Goal: Transaction & Acquisition: Purchase product/service

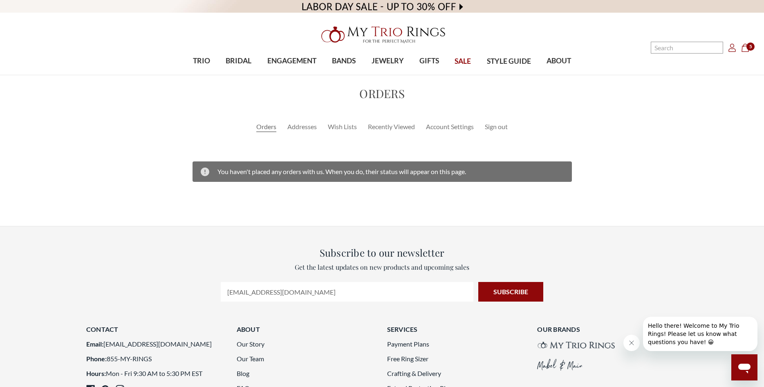
click at [745, 46] on icon "Cart Cart" at bounding box center [745, 48] width 8 height 8
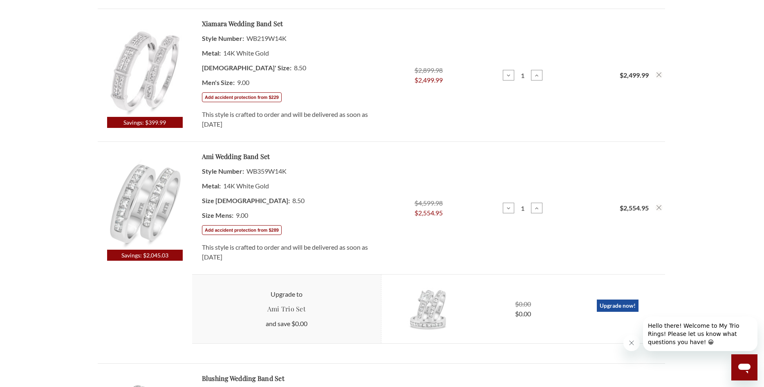
scroll to position [250, 0]
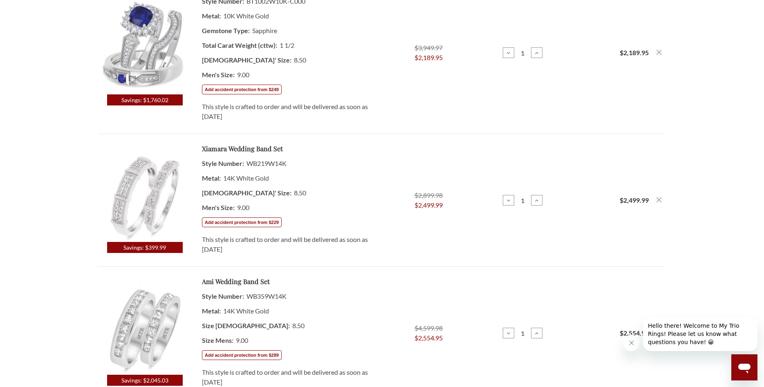
click at [136, 185] on img at bounding box center [145, 195] width 94 height 94
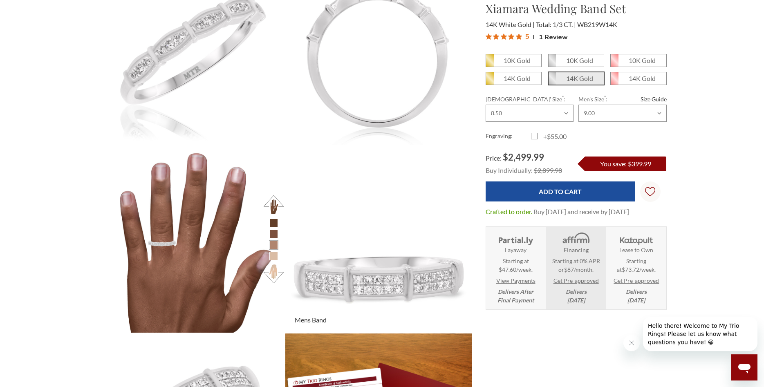
scroll to position [250, 0]
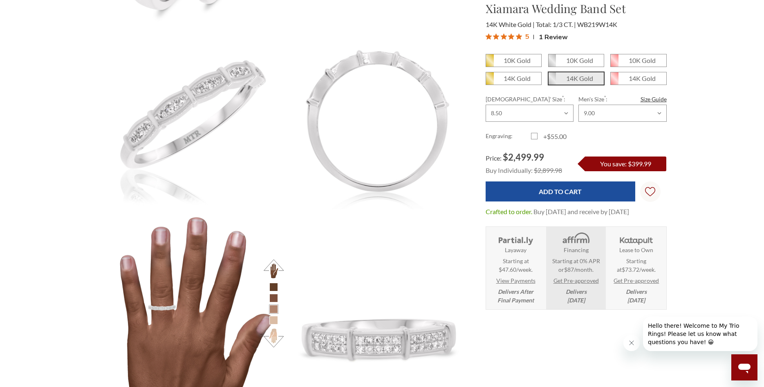
click at [486, 105] on select "Choose Size 3.00 3.25 3.50 3.75 4.00 4.25 4.50 4.75 5.00 5.25 5.50 5.75 6.00 6.…" at bounding box center [530, 113] width 88 height 17
select select "11354235"
click option "9.00" at bounding box center [0, 0] width 0 height 0
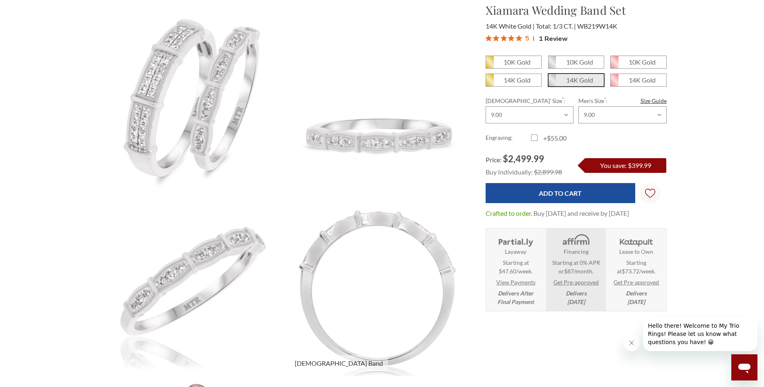
scroll to position [0, 0]
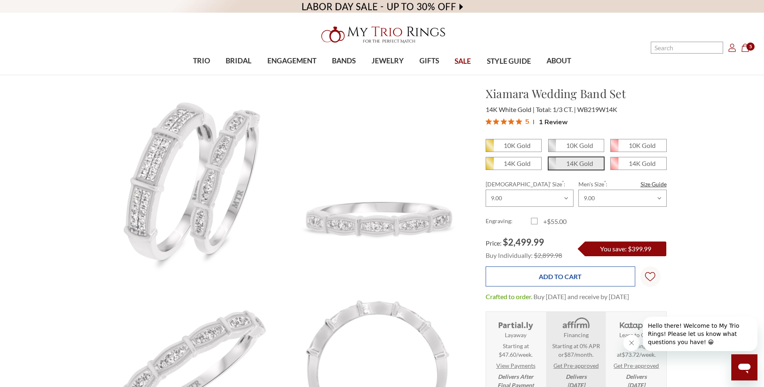
click at [559, 277] on input "Add to Cart" at bounding box center [561, 277] width 150 height 20
type input "Add to Cart"
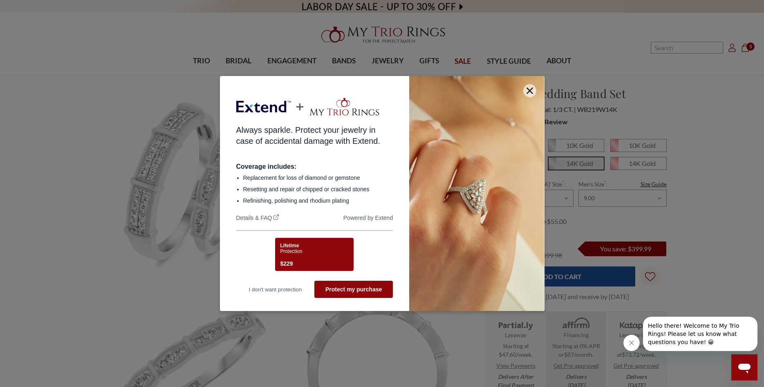
click at [320, 258] on div "Lifetime Protection $229" at bounding box center [313, 256] width 66 height 26
click at [302, 257] on div "Lifetime Protection $229" at bounding box center [313, 256] width 66 height 26
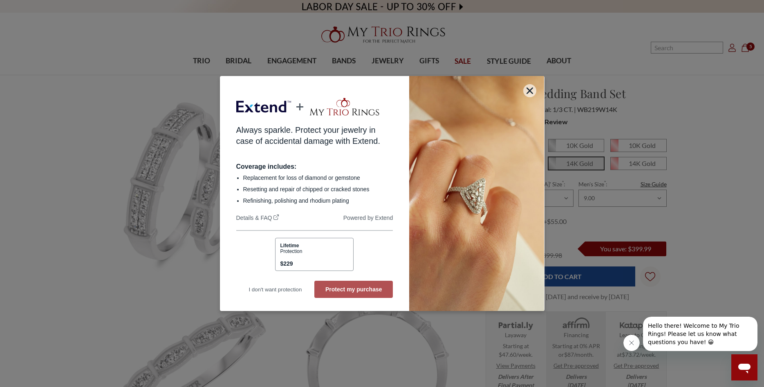
click at [343, 288] on button "Protect my purchase" at bounding box center [353, 289] width 78 height 17
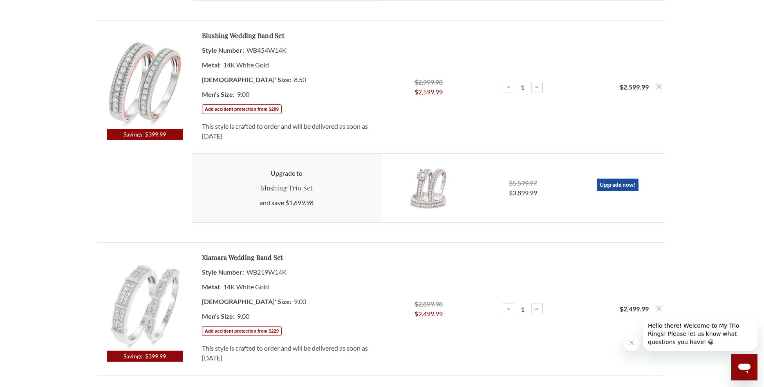
scroll to position [709, 0]
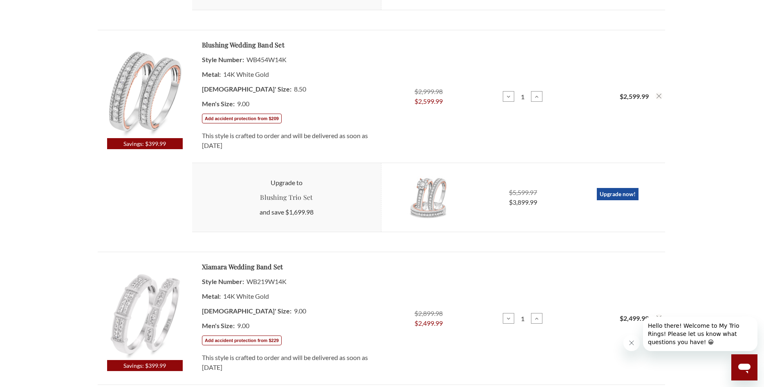
click at [660, 95] on use "Remove Blushing 7/8 ct tw. Wedding Band Set 14K White Gold from cart" at bounding box center [659, 96] width 5 height 5
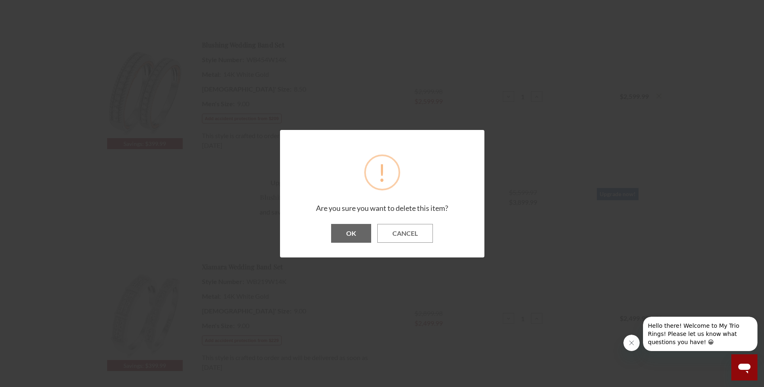
click at [352, 238] on button "OK" at bounding box center [351, 233] width 40 height 19
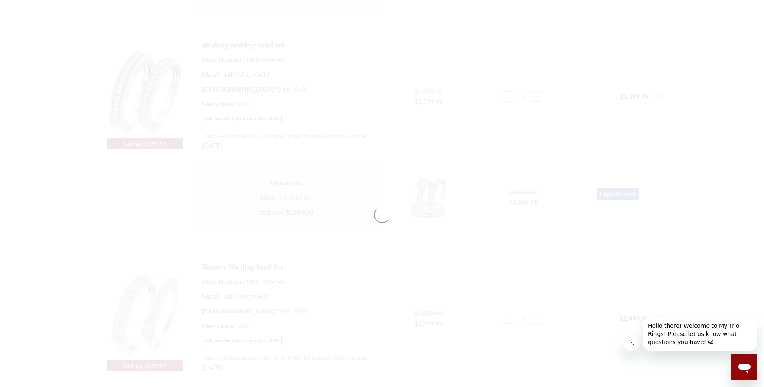
scroll to position [626, 0]
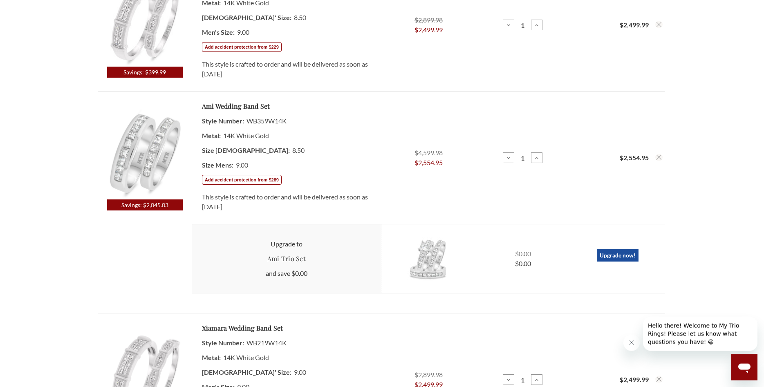
scroll to position [417, 0]
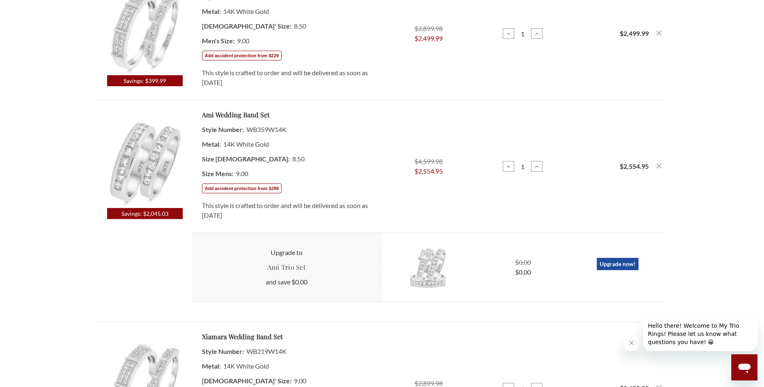
click at [661, 166] on button "Remove Ami 1 3/4 ct tw. Wedding Band Set 14K White Gold from cart" at bounding box center [658, 165] width 7 height 7
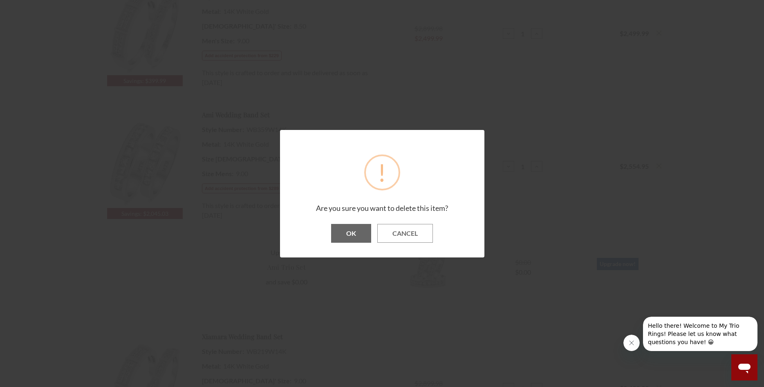
click at [347, 240] on button "OK" at bounding box center [351, 233] width 40 height 19
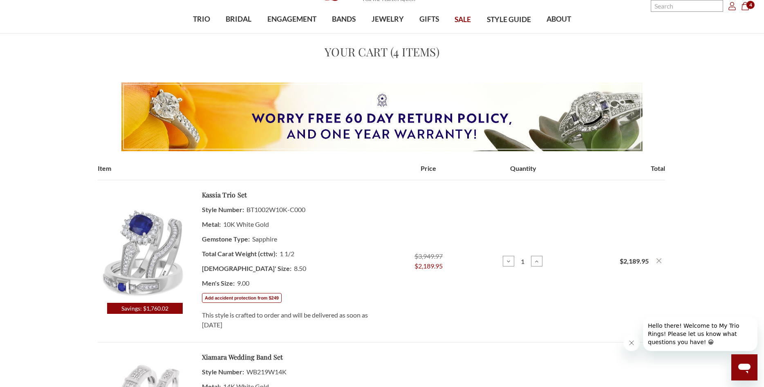
click at [659, 262] on icon "Remove Kassia 1 1/2 Carat T.W. Sapphire and Diamond Trio Matching Wedding Ring …" at bounding box center [659, 260] width 5 height 5
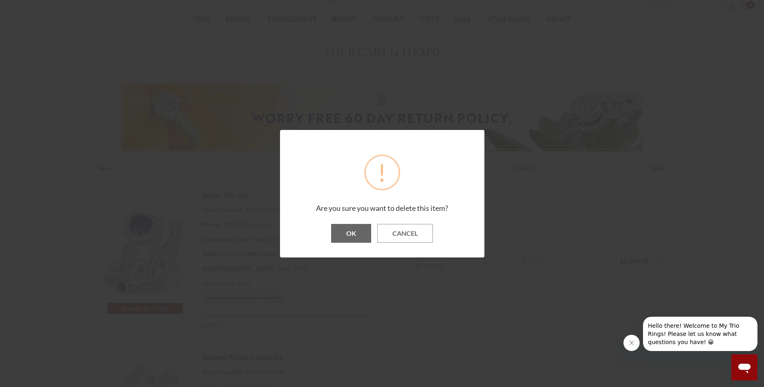
click at [342, 237] on button "OK" at bounding box center [351, 233] width 40 height 19
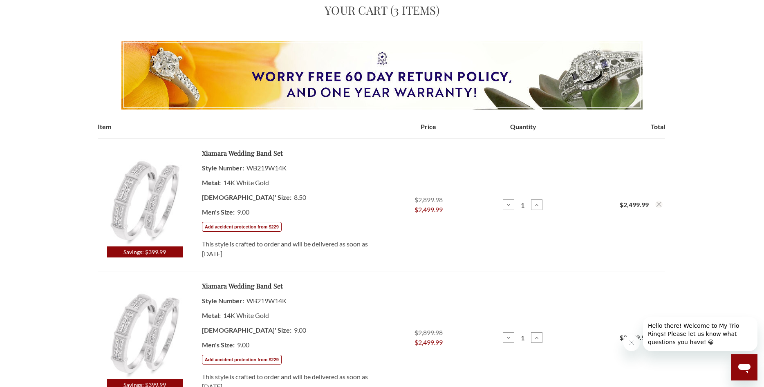
click at [658, 204] on use "Remove Xiamara 1/3 ct tw. Wedding Band Set 14K White Gold from cart" at bounding box center [659, 204] width 5 height 5
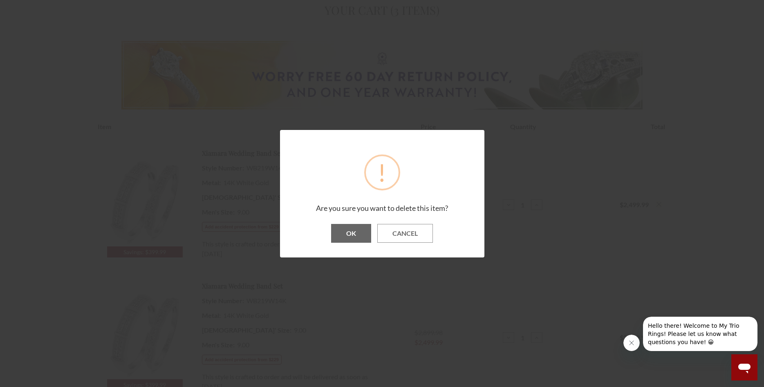
click at [346, 234] on button "OK" at bounding box center [351, 233] width 40 height 19
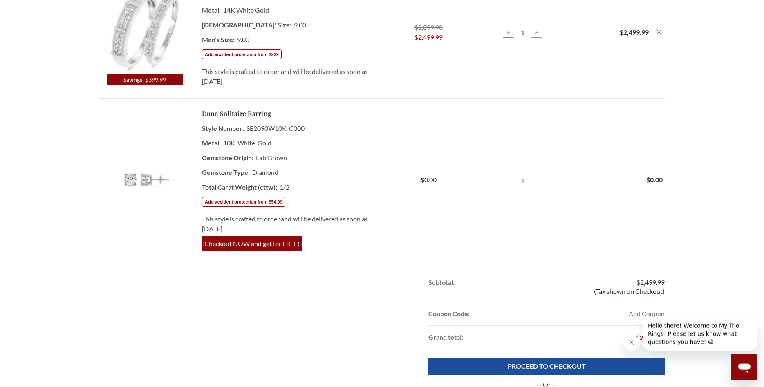
scroll to position [250, 0]
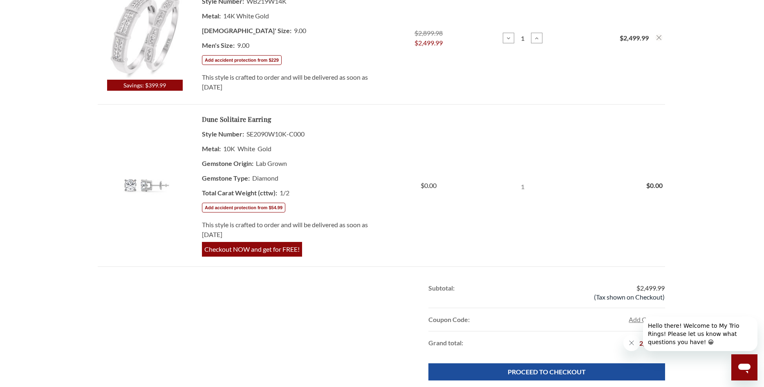
click at [244, 251] on span "Checkout NOW and get for FREE!" at bounding box center [252, 249] width 100 height 15
click at [327, 258] on td "Dune Solitaire Earring Style Number: SE2090W10K-C000 Metal: 10K White Gold Gems…" at bounding box center [286, 186] width 189 height 162
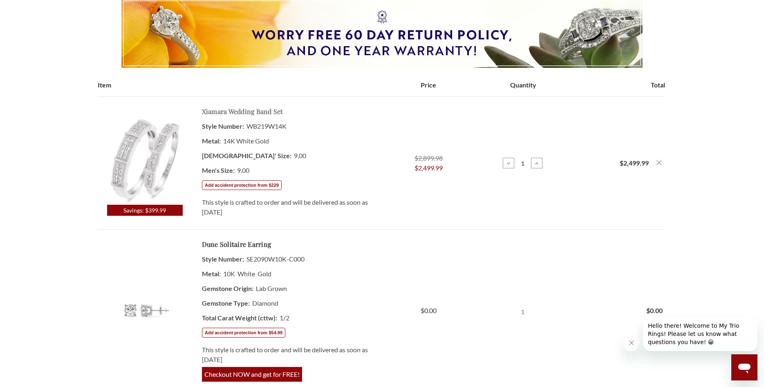
click at [232, 112] on link "Xiamara Wedding Band Set" at bounding box center [242, 112] width 81 height 10
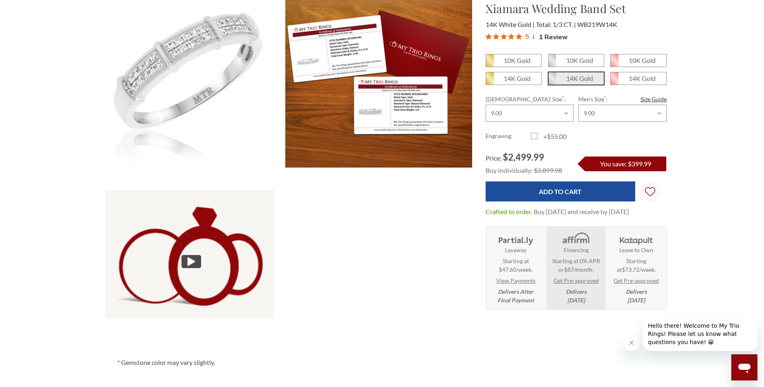
scroll to position [626, 0]
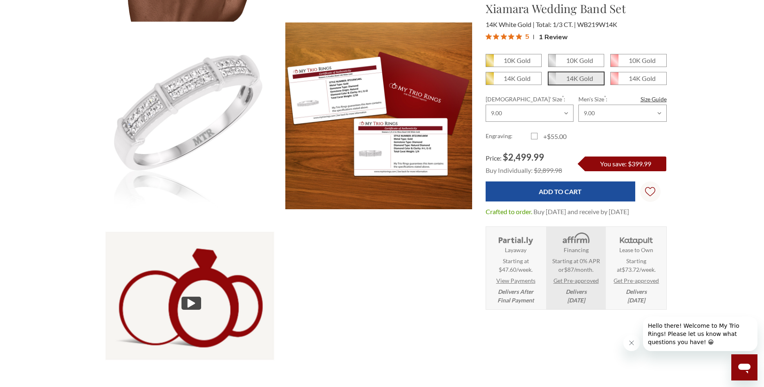
click at [535, 137] on label "+$55.00" at bounding box center [553, 137] width 45 height 10
click at [535, 138] on input "+$55.00" at bounding box center [534, 138] width 0 height 0
checkbox input "true"
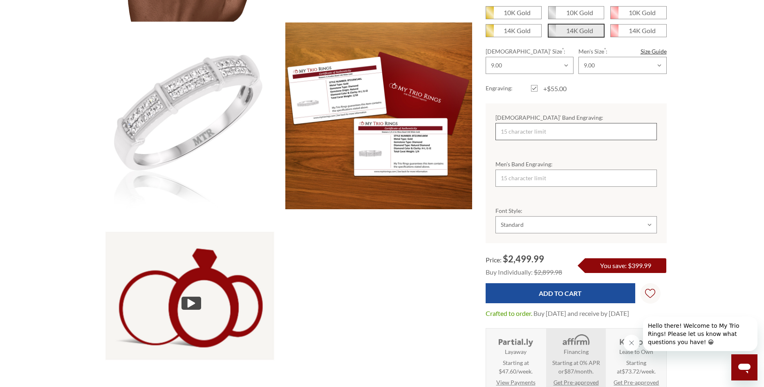
click at [543, 123] on input "[DEMOGRAPHIC_DATA]’ Band Engraving:" at bounding box center [576, 131] width 161 height 17
type input "EJS"
click at [533, 171] on input "Men’s Band Engraving:" at bounding box center [576, 178] width 161 height 17
type input "EJS"
click at [496, 216] on select "Choose Options Standard Cursive" at bounding box center [576, 224] width 161 height 17
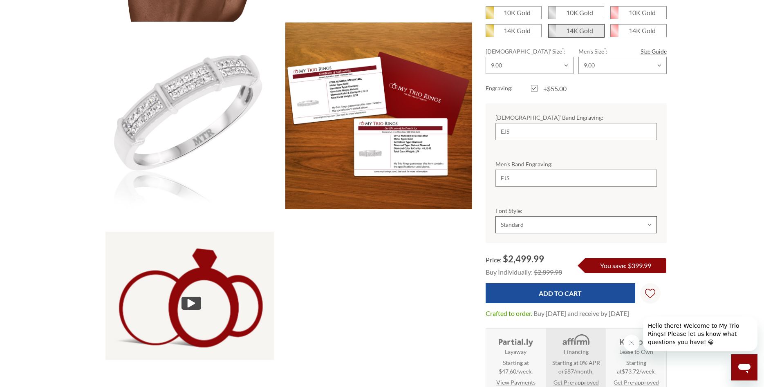
select select "11354087"
click option "Cursive" at bounding box center [0, 0] width 0 height 0
click at [496, 216] on select "Choose Options Standard Cursive" at bounding box center [576, 224] width 161 height 17
click option "Cursive" at bounding box center [0, 0] width 0 height 0
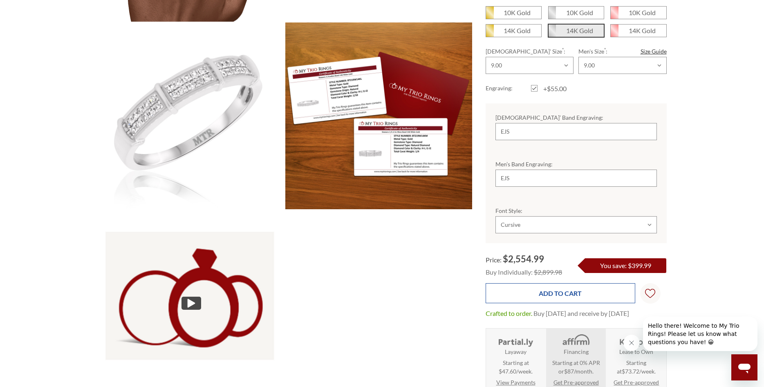
click at [553, 290] on input "Add to Cart" at bounding box center [561, 293] width 150 height 20
type input "Add to Cart"
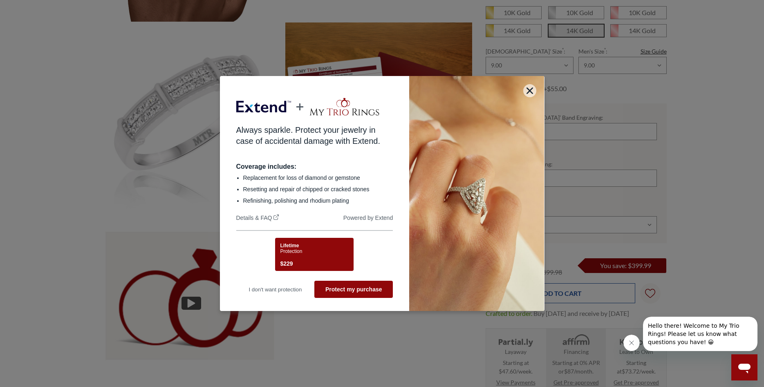
scroll to position [0, 0]
click at [305, 259] on div "Lifetime Protection $229" at bounding box center [313, 256] width 66 height 26
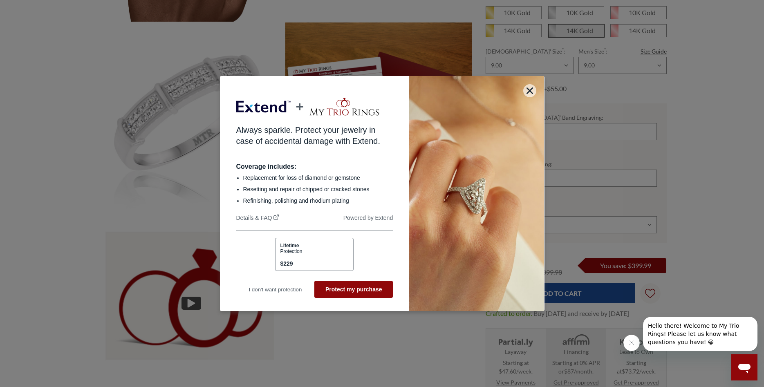
click at [311, 260] on div "Lifetime Protection $229" at bounding box center [313, 256] width 66 height 26
click at [313, 260] on div "Lifetime Protection $229" at bounding box center [313, 256] width 66 height 26
click at [317, 258] on div "Lifetime Protection $229" at bounding box center [313, 256] width 66 height 26
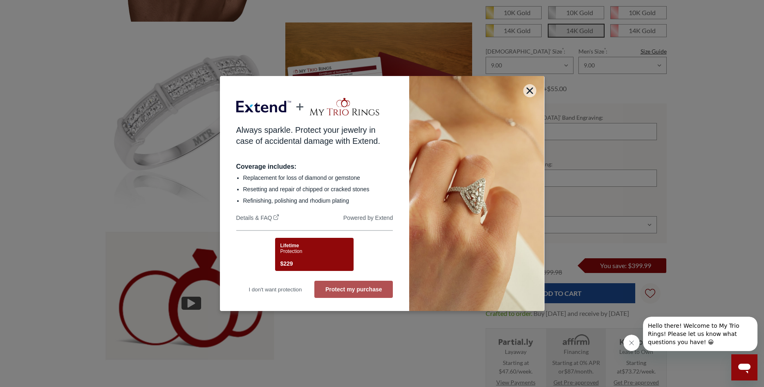
click at [340, 288] on button "Protect my purchase" at bounding box center [353, 289] width 78 height 17
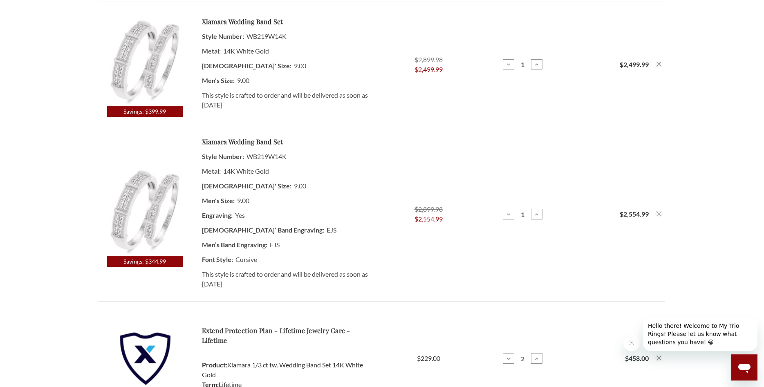
scroll to position [167, 0]
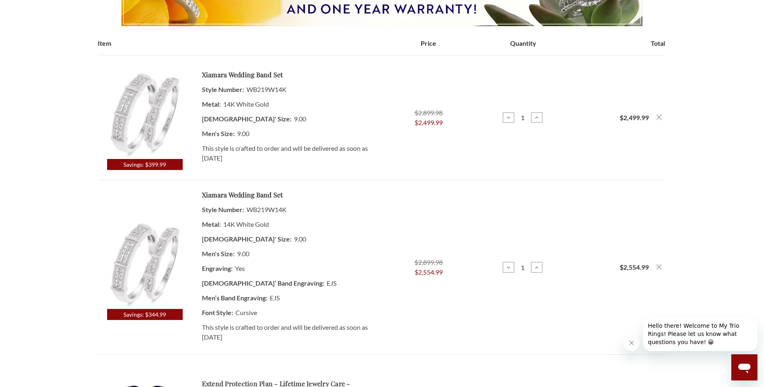
click at [659, 118] on icon "Remove Xiamara 1/3 ct tw. Wedding Band Set 14K White Gold from cart" at bounding box center [659, 117] width 5 height 5
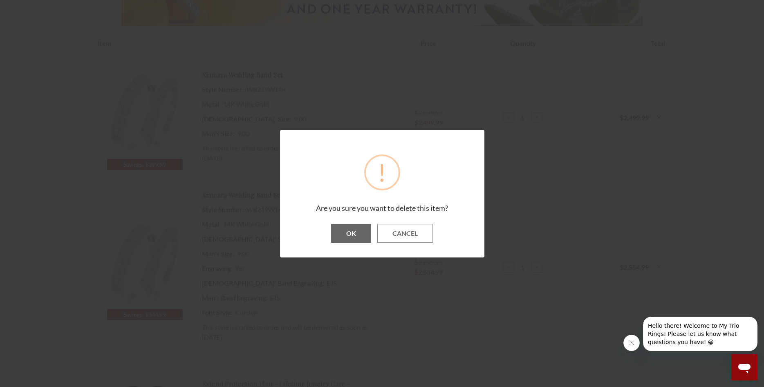
click at [357, 237] on button "OK" at bounding box center [351, 233] width 40 height 19
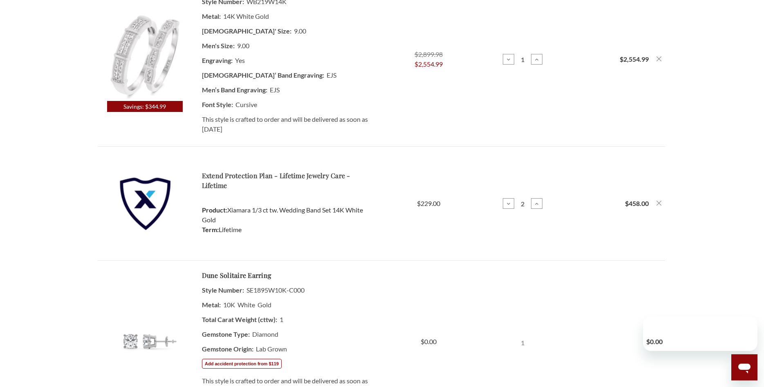
scroll to position [250, 0]
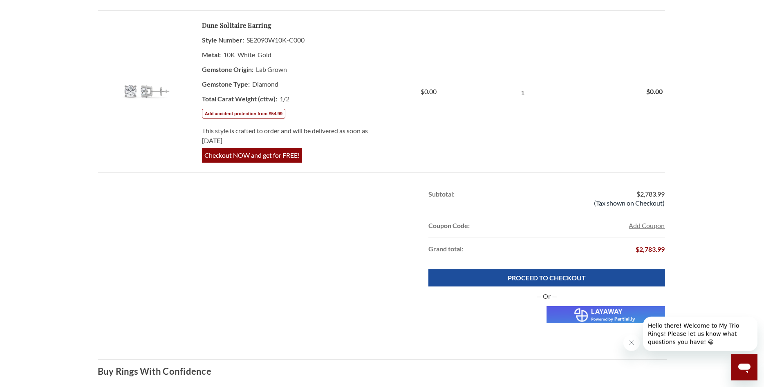
scroll to position [500, 0]
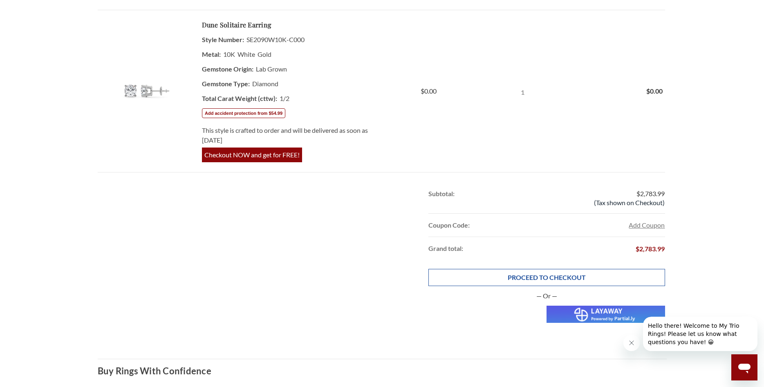
click at [577, 278] on link "PROCEED TO CHECKOUT" at bounding box center [546, 277] width 236 height 17
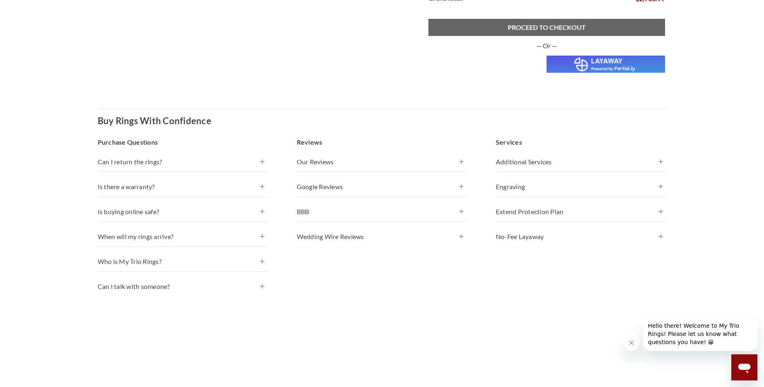
scroll to position [626, 0]
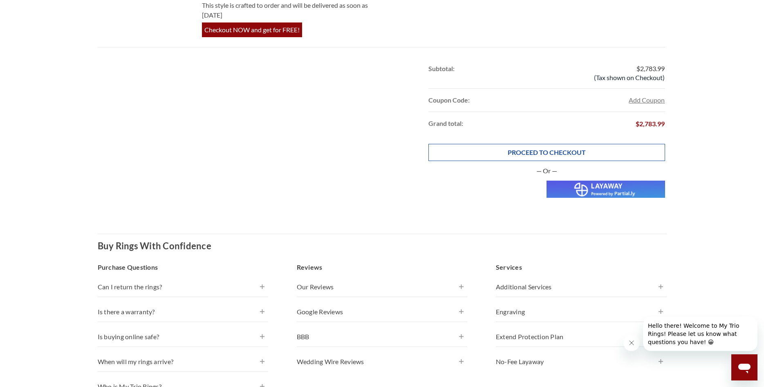
click at [517, 156] on link "PROCEED TO CHECKOUT" at bounding box center [546, 152] width 236 height 17
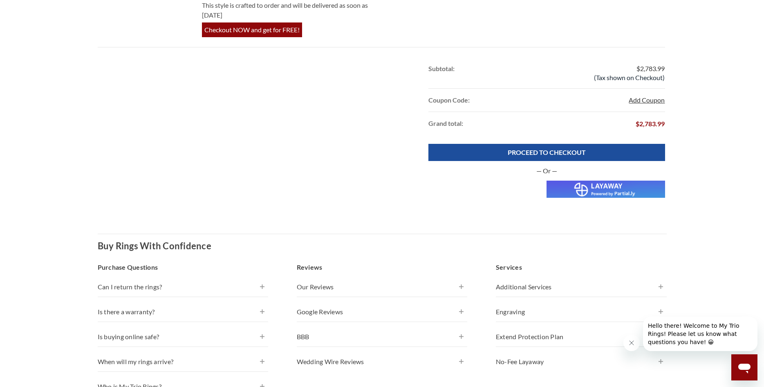
click at [647, 100] on button "Add Coupon" at bounding box center [647, 100] width 36 height 10
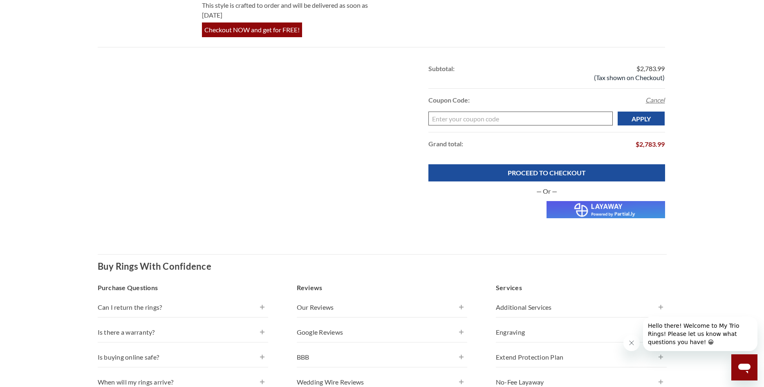
click at [551, 124] on input "Enter your coupon code" at bounding box center [520, 119] width 184 height 14
type input "WELCOME10-7H6T"
click at [640, 120] on input "Apply" at bounding box center [641, 119] width 47 height 14
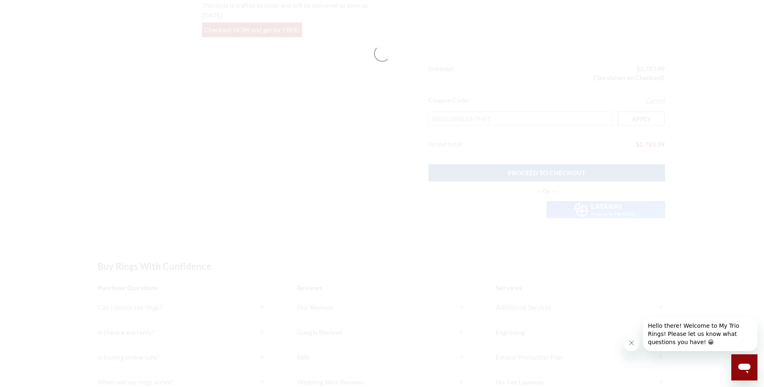
scroll to position [542, 0]
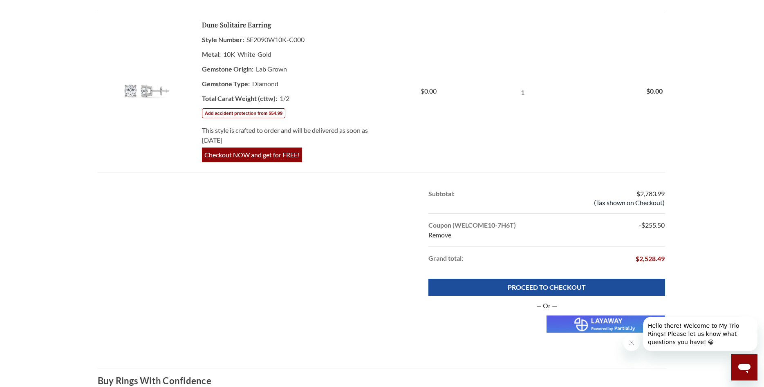
scroll to position [626, 0]
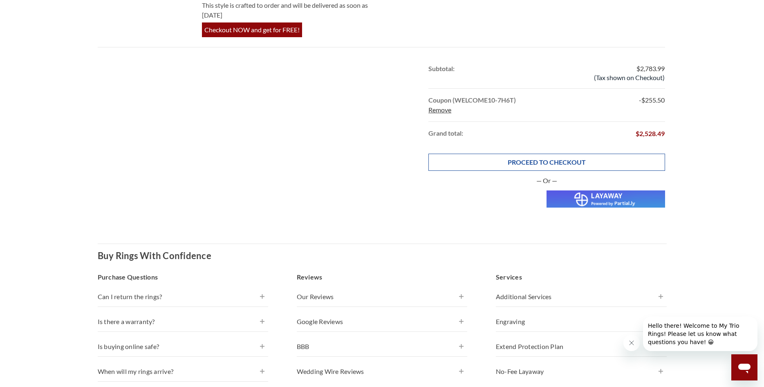
click at [513, 164] on link "PROCEED TO CHECKOUT" at bounding box center [546, 162] width 236 height 17
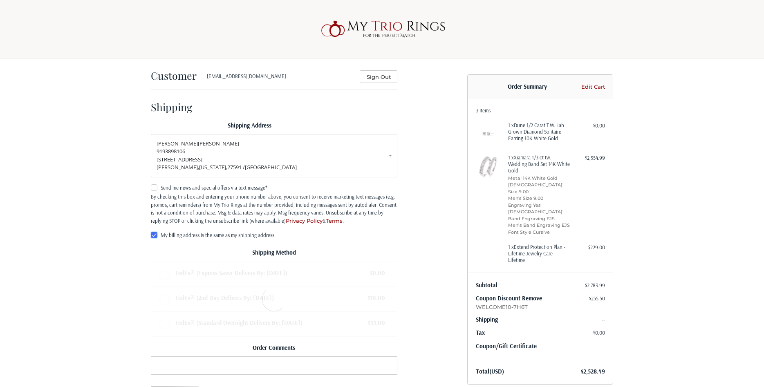
scroll to position [7, 0]
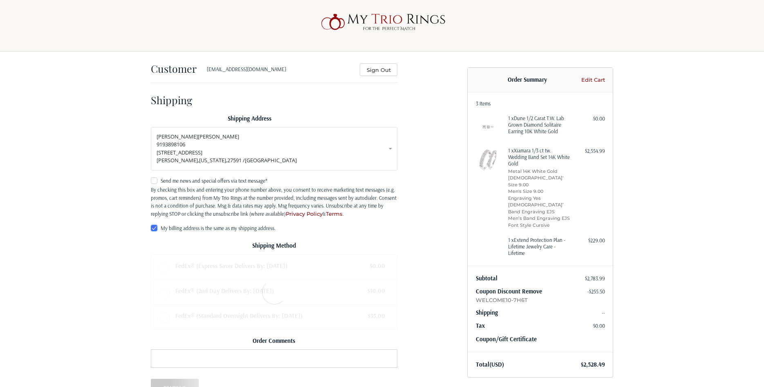
radio input "true"
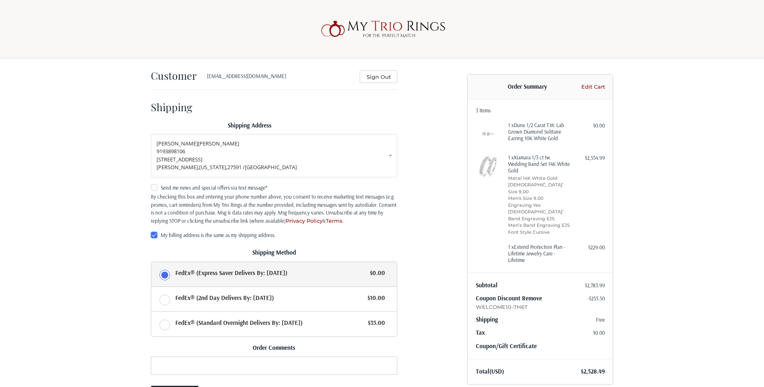
scroll to position [97, 0]
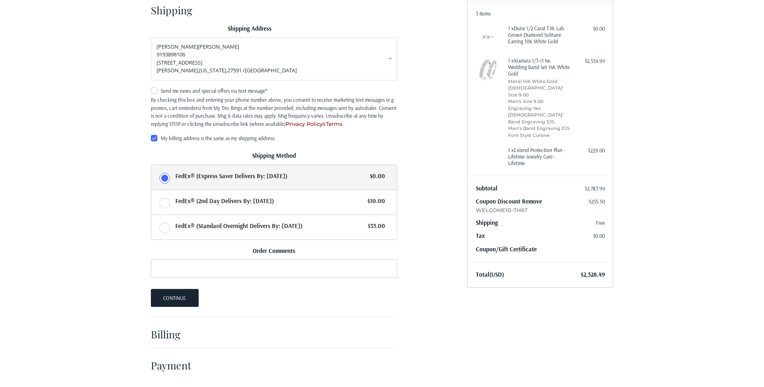
click at [154, 91] on label "Send me news and special offers via text message*" at bounding box center [274, 90] width 247 height 7
click at [151, 87] on input "Send me news and special offers via text message*" at bounding box center [151, 87] width 0 height 0
checkbox input "true"
click at [177, 298] on button "Continue" at bounding box center [175, 298] width 48 height 18
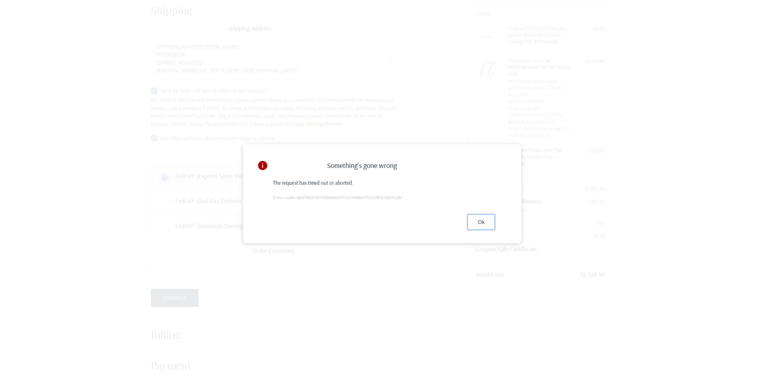
click at [485, 227] on button "Ok" at bounding box center [481, 222] width 28 height 16
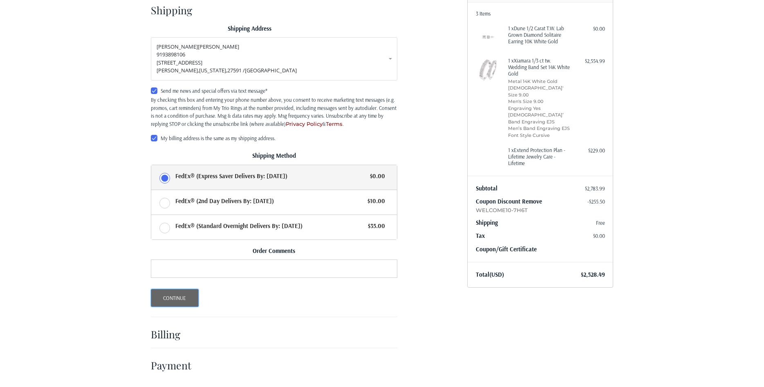
click at [179, 302] on button "Continue" at bounding box center [175, 298] width 48 height 18
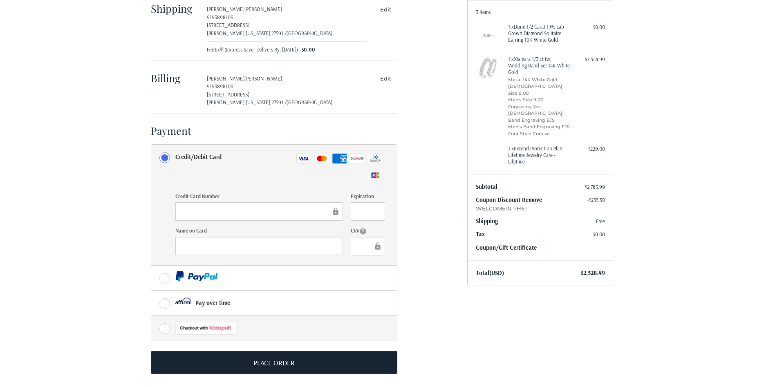
scroll to position [104, 0]
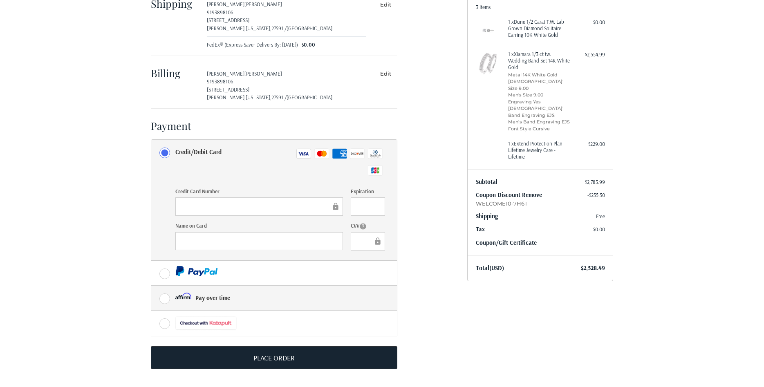
click at [166, 300] on label "Pay over time" at bounding box center [274, 298] width 246 height 25
click at [152, 286] on input "Pay over time" at bounding box center [151, 286] width 0 height 0
radio input "true"
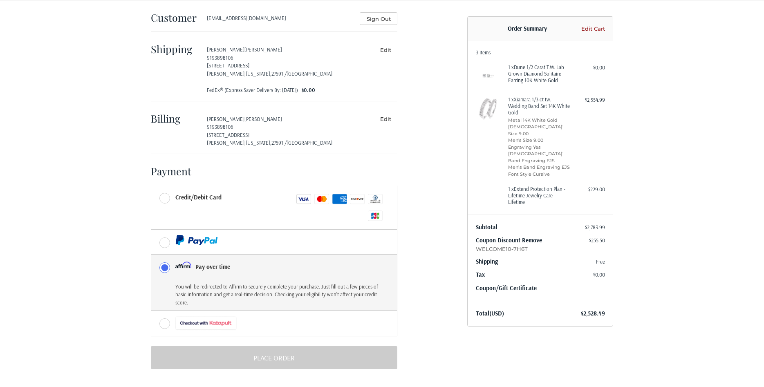
scroll to position [58, 0]
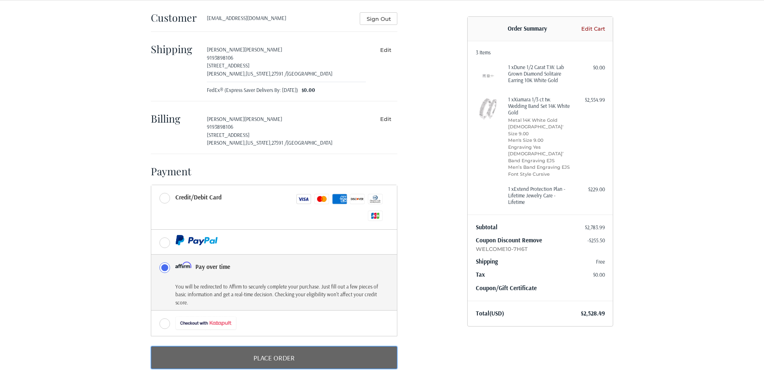
click at [267, 362] on button "Place Order" at bounding box center [274, 357] width 247 height 23
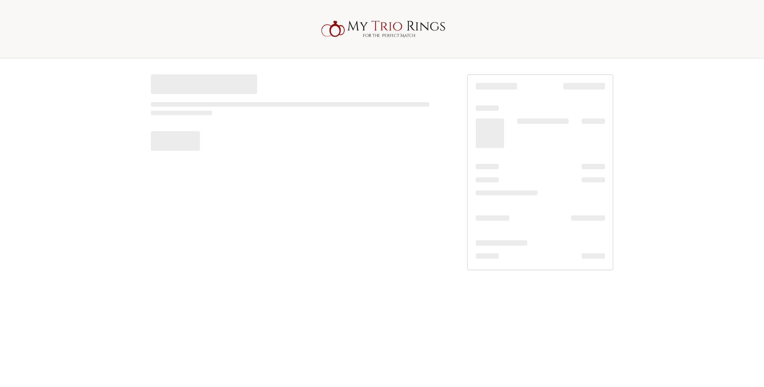
scroll to position [0, 0]
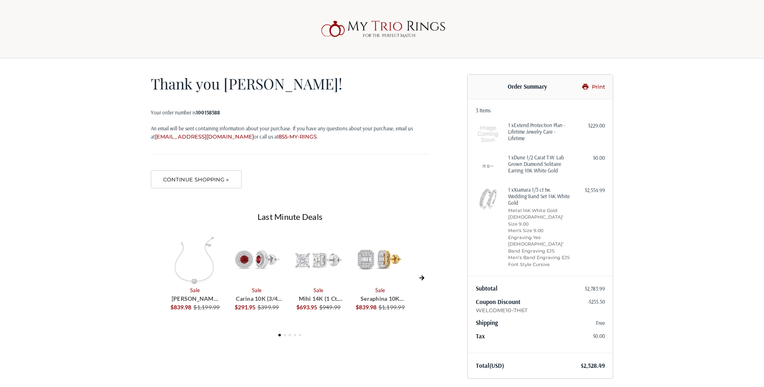
click at [183, 256] on img at bounding box center [195, 261] width 54 height 54
click at [285, 334] on circle at bounding box center [285, 334] width 3 height 3
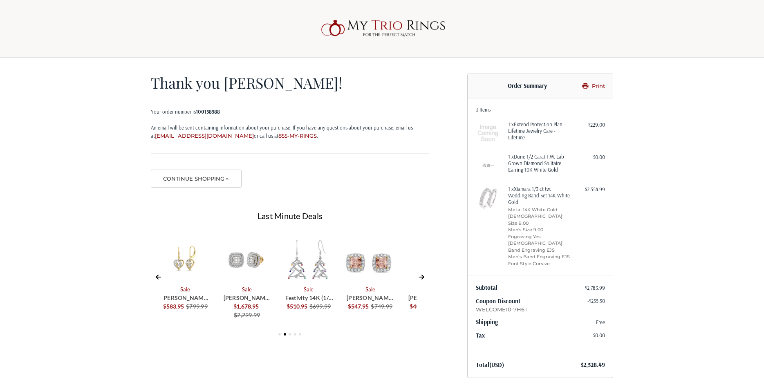
click at [289, 335] on circle at bounding box center [290, 334] width 3 height 3
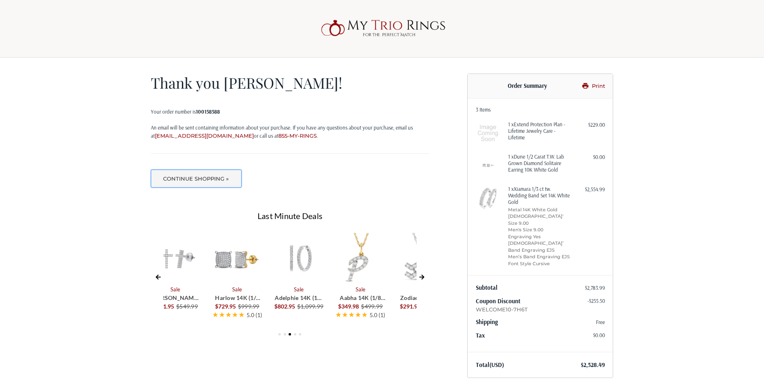
click at [218, 182] on button "Continue Shopping »" at bounding box center [196, 179] width 91 height 18
